Goal: Book appointment/travel/reservation

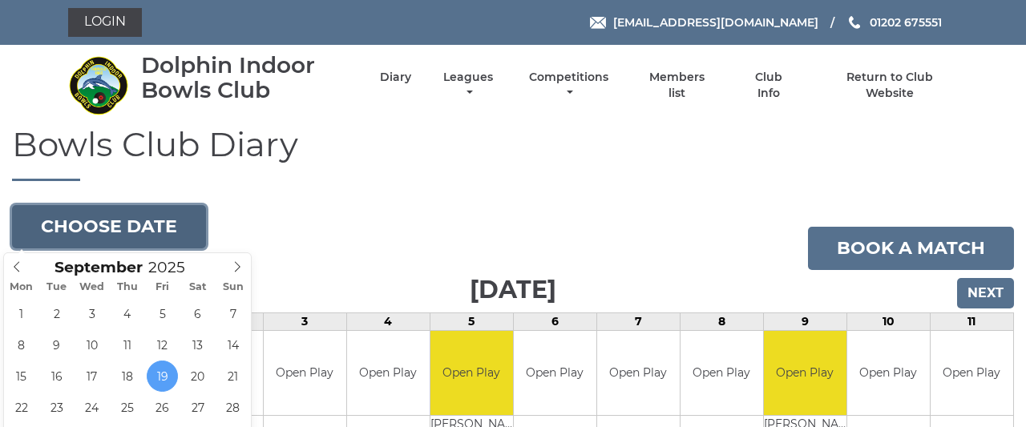
click at [185, 220] on button "Choose date" at bounding box center [109, 226] width 194 height 43
type input "[DATE]"
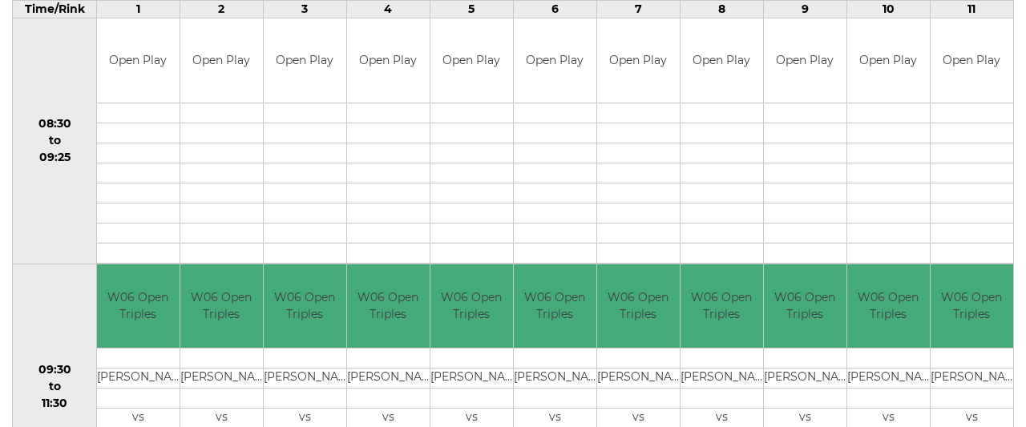
scroll to position [202, 0]
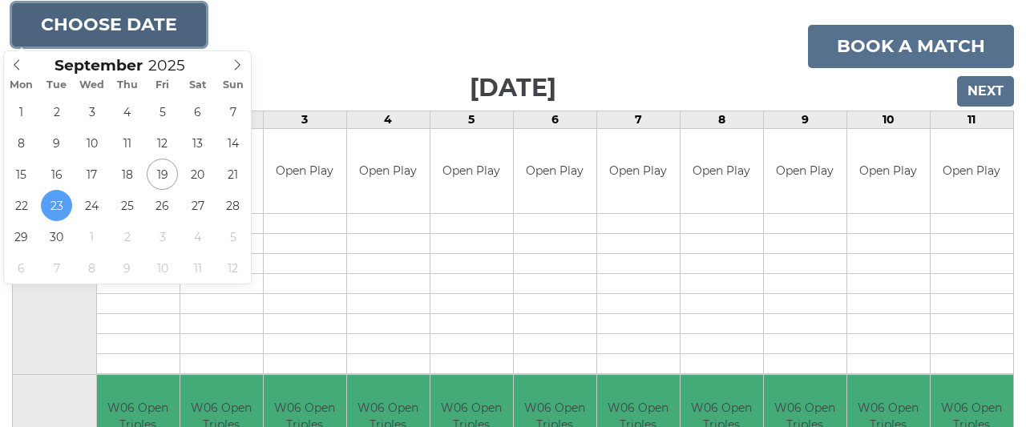
click at [161, 26] on button "Choose date" at bounding box center [109, 24] width 194 height 43
type input "2025-09-17"
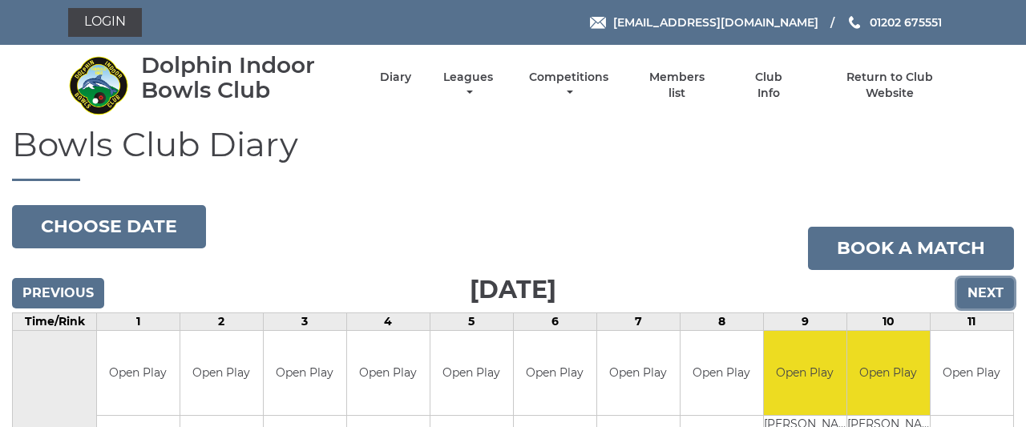
click at [977, 287] on input "Next" at bounding box center [985, 293] width 57 height 30
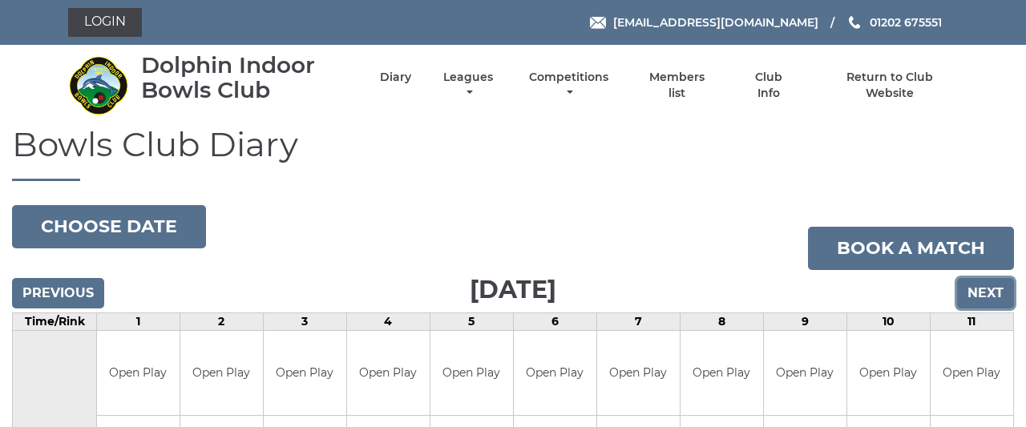
click at [982, 288] on input "Next" at bounding box center [985, 293] width 57 height 30
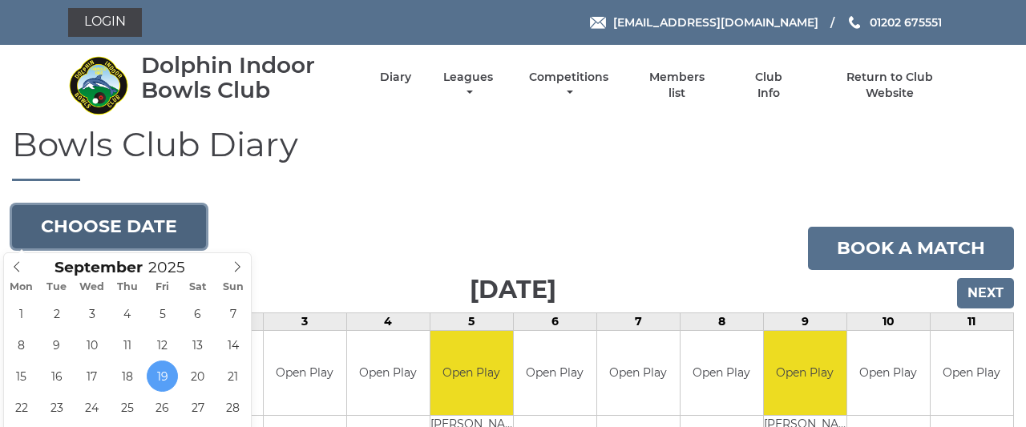
click at [147, 220] on button "Choose date" at bounding box center [109, 226] width 194 height 43
type input "2025-09-25"
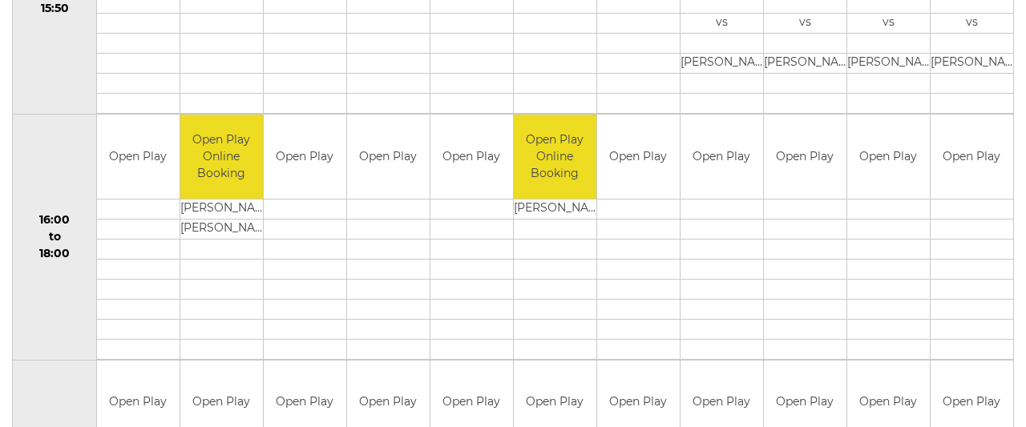
scroll to position [799, 0]
